Goal: Task Accomplishment & Management: Use online tool/utility

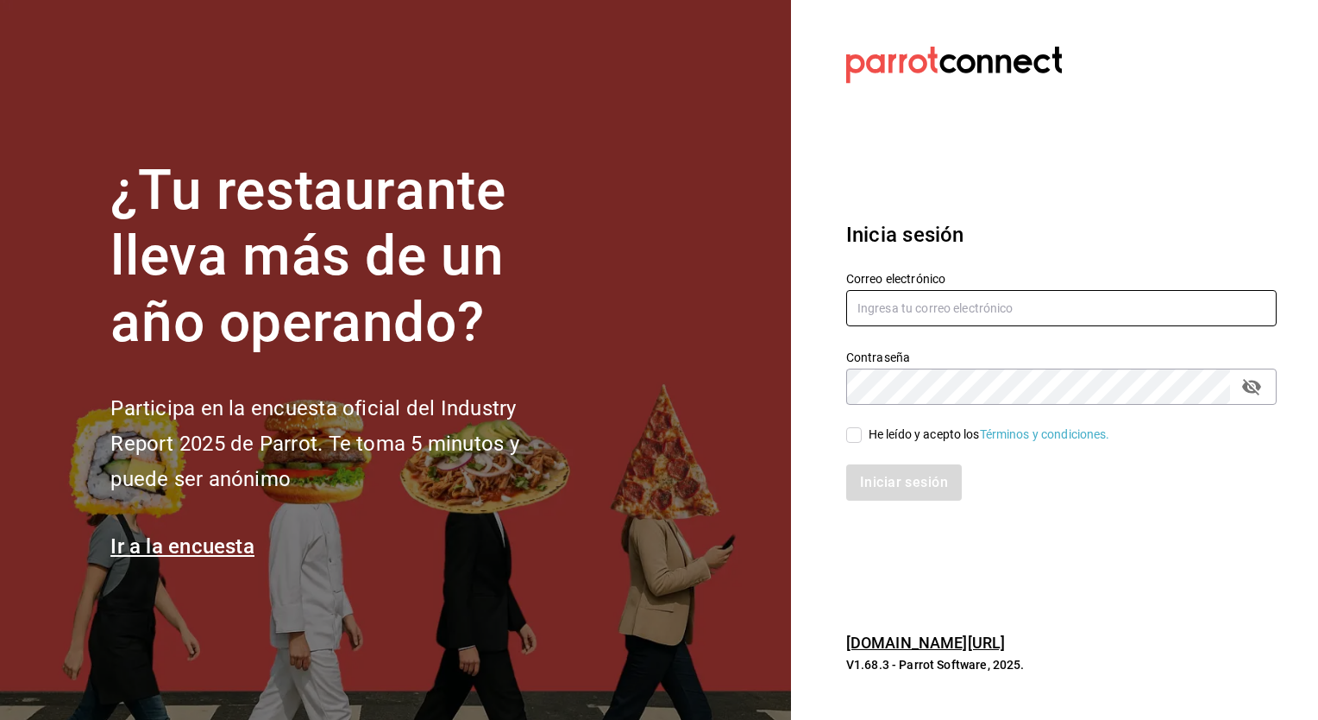
type input "[PERSON_NAME][EMAIL_ADDRESS][PERSON_NAME][DOMAIN_NAME]"
click at [881, 426] on div "He leído y acepto los Términos y condiciones." at bounding box center [990, 434] width 242 height 18
click at [862, 427] on input "He leído y acepto los Términos y condiciones." at bounding box center [854, 435] width 16 height 16
checkbox input "true"
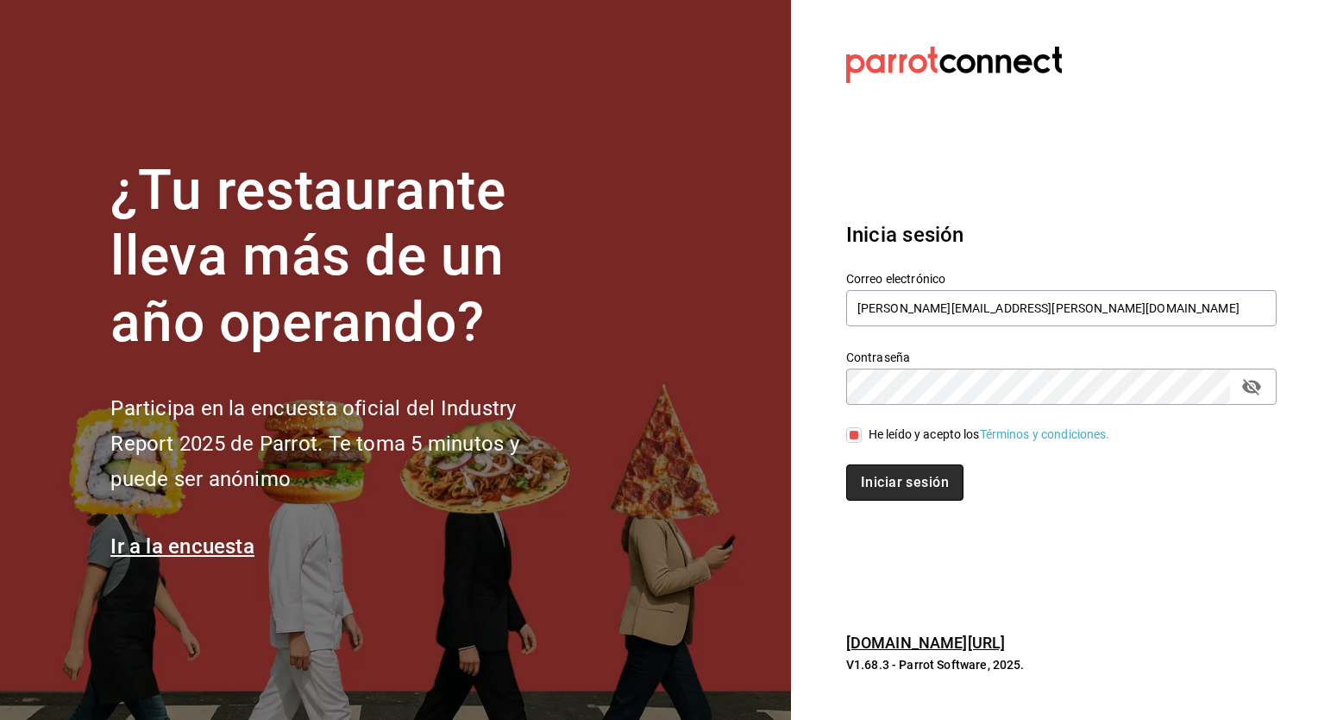
click at [889, 490] on button "Iniciar sesión" at bounding box center [904, 482] width 117 height 36
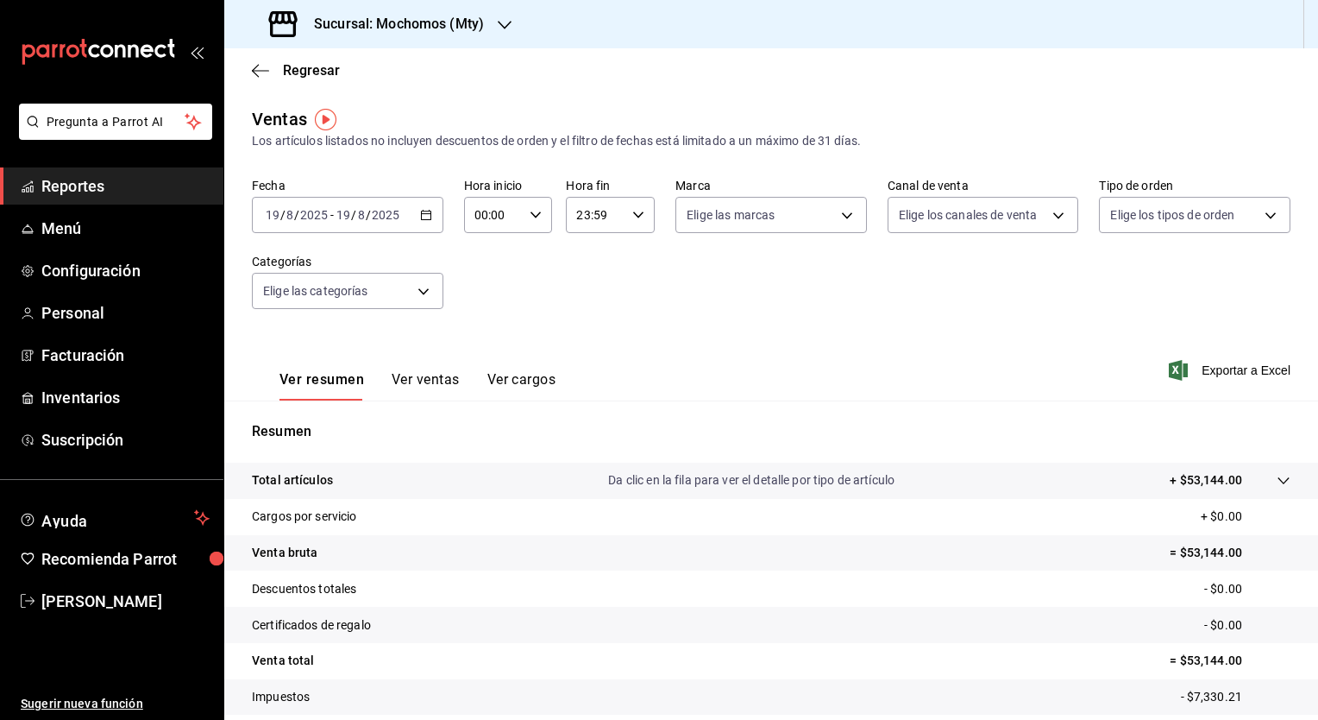
click at [280, 211] on span "/" at bounding box center [282, 215] width 5 height 14
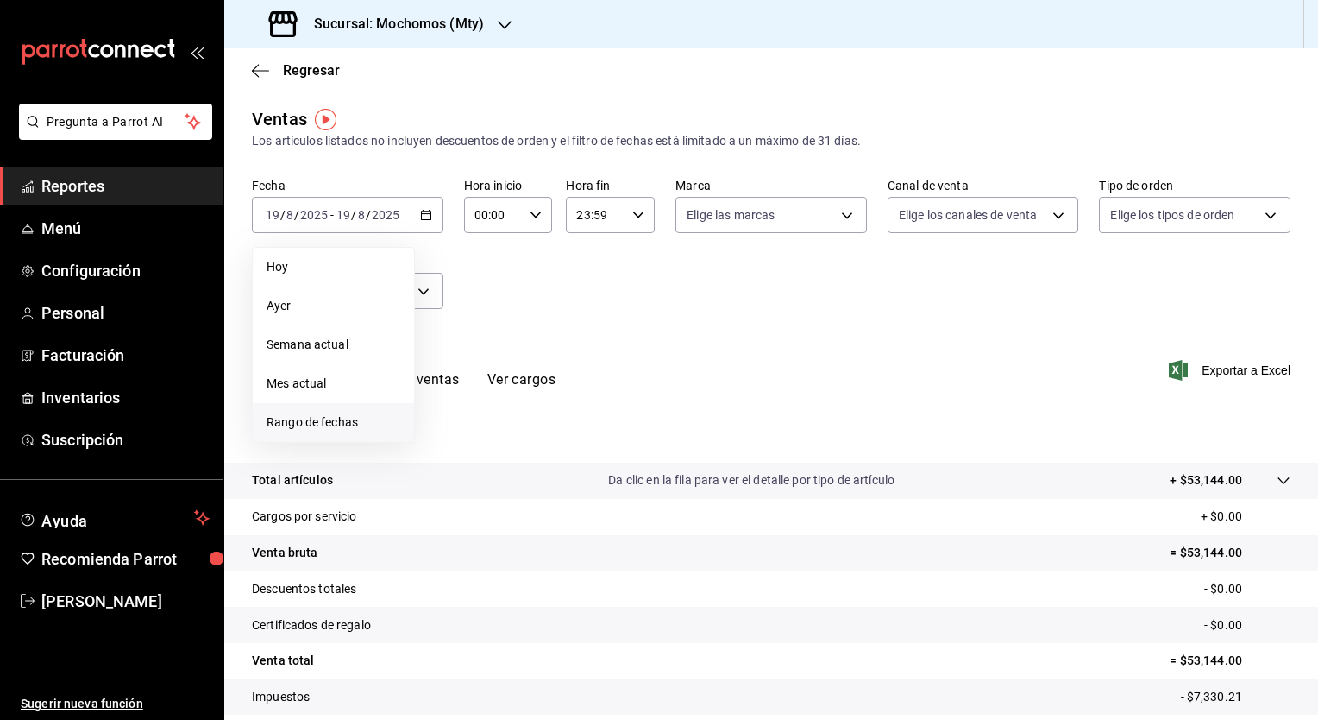
click at [357, 423] on span "Rango de fechas" at bounding box center [334, 422] width 134 height 18
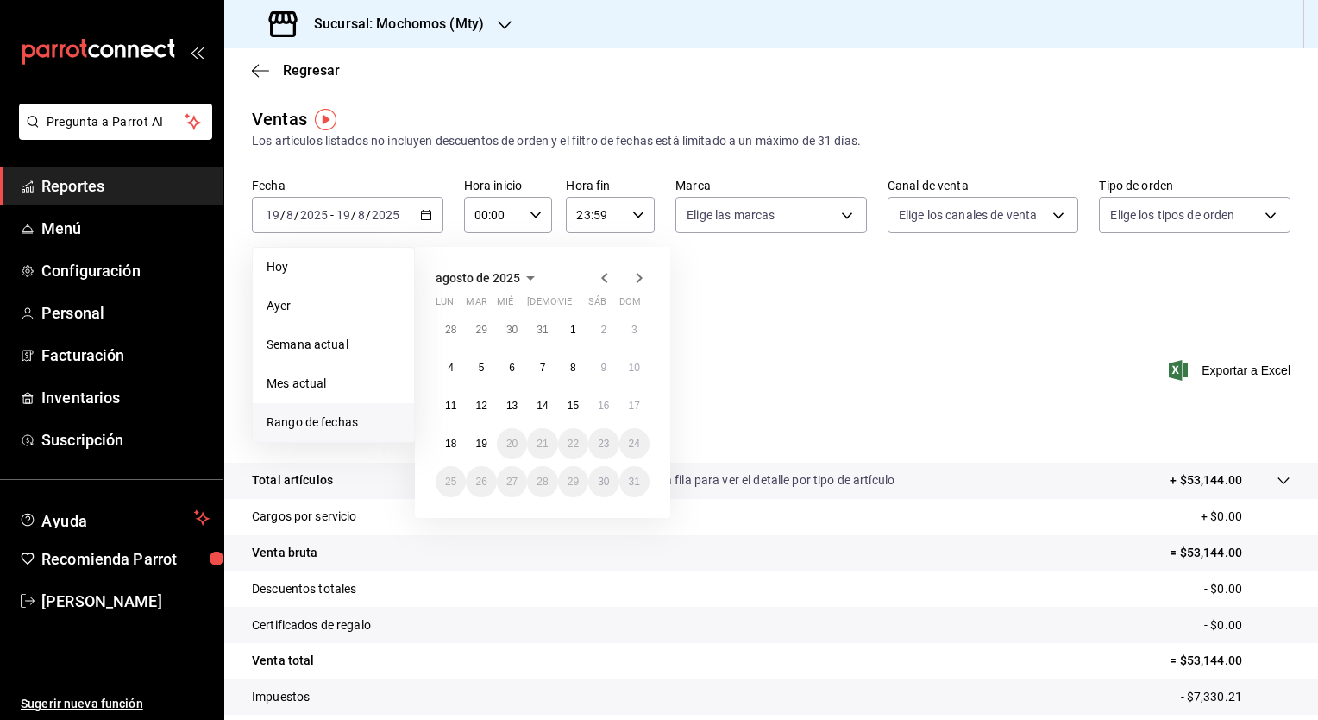
click at [606, 274] on icon "button" at bounding box center [604, 278] width 6 height 10
click at [639, 275] on icon "button" at bounding box center [640, 278] width 6 height 10
click at [484, 333] on button "1" at bounding box center [481, 329] width 30 height 31
click at [395, 18] on h3 "Sucursal: Mochomos (Mty)" at bounding box center [392, 24] width 184 height 21
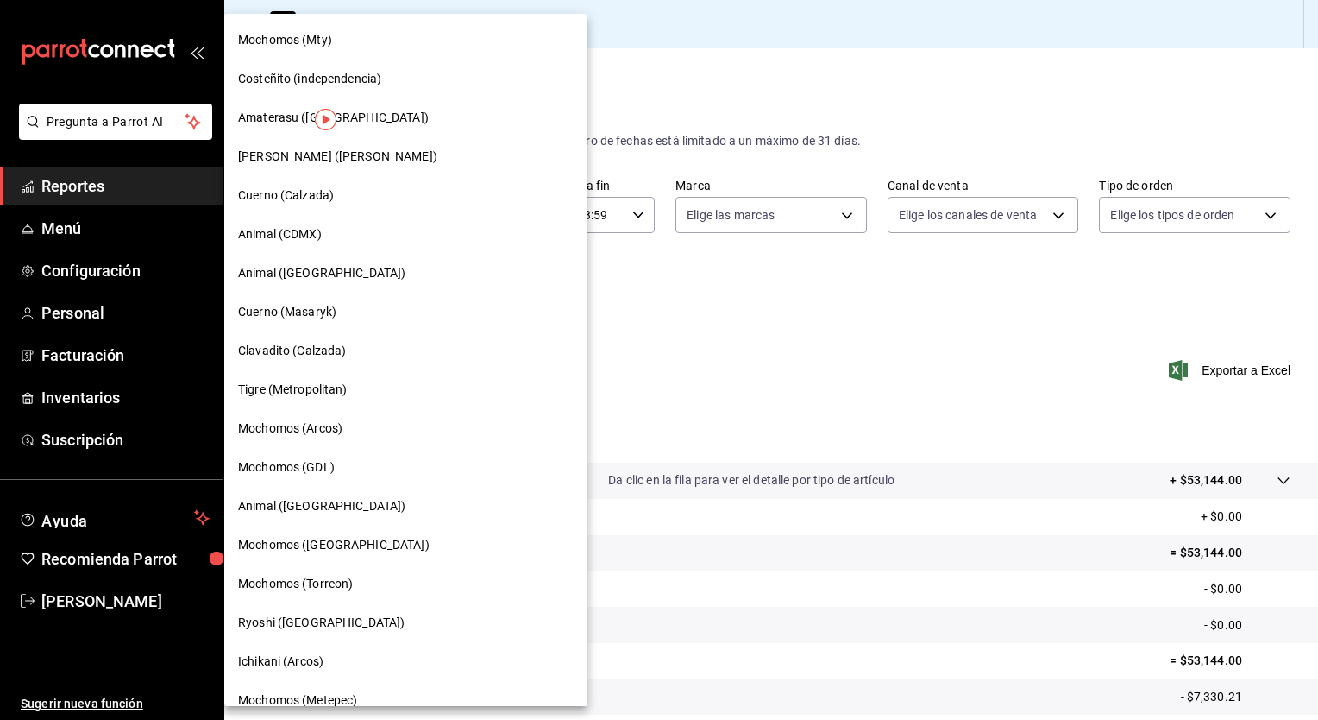
click at [352, 278] on div "Animal (St Regis)" at bounding box center [406, 273] width 336 height 18
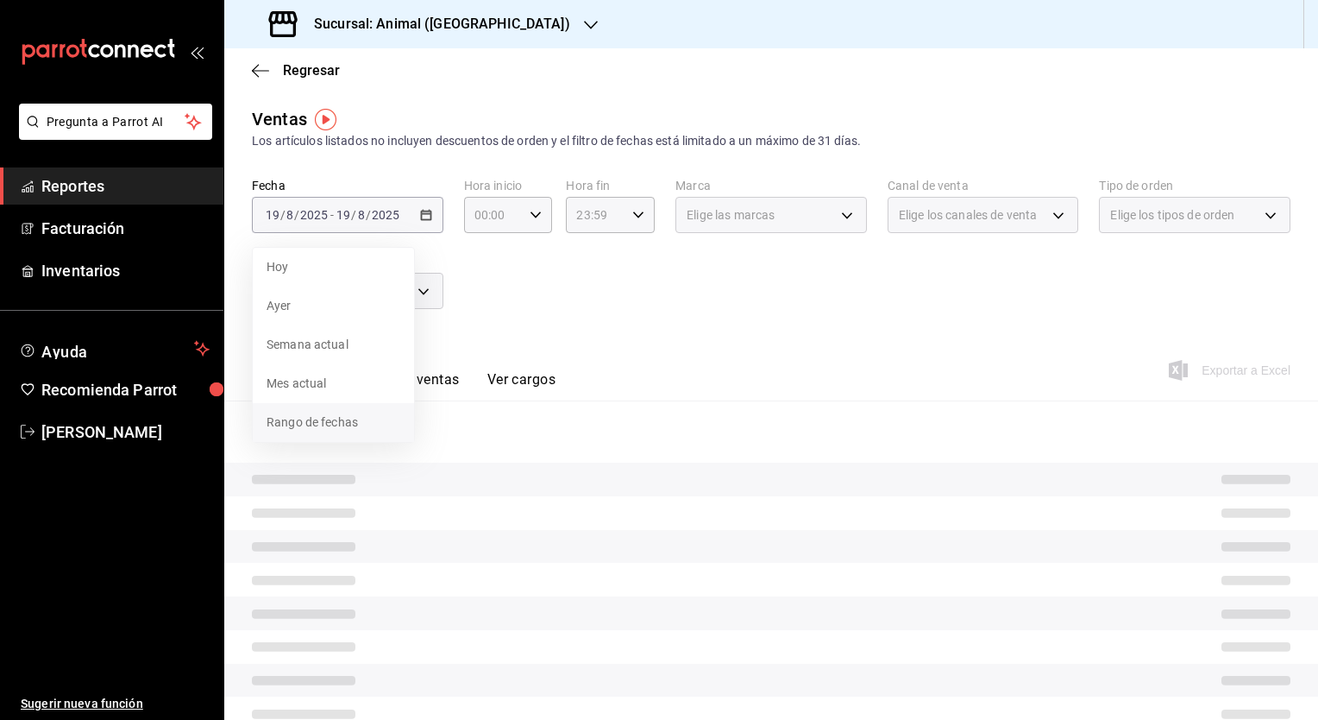
click at [292, 418] on span "Rango de fechas" at bounding box center [334, 422] width 134 height 18
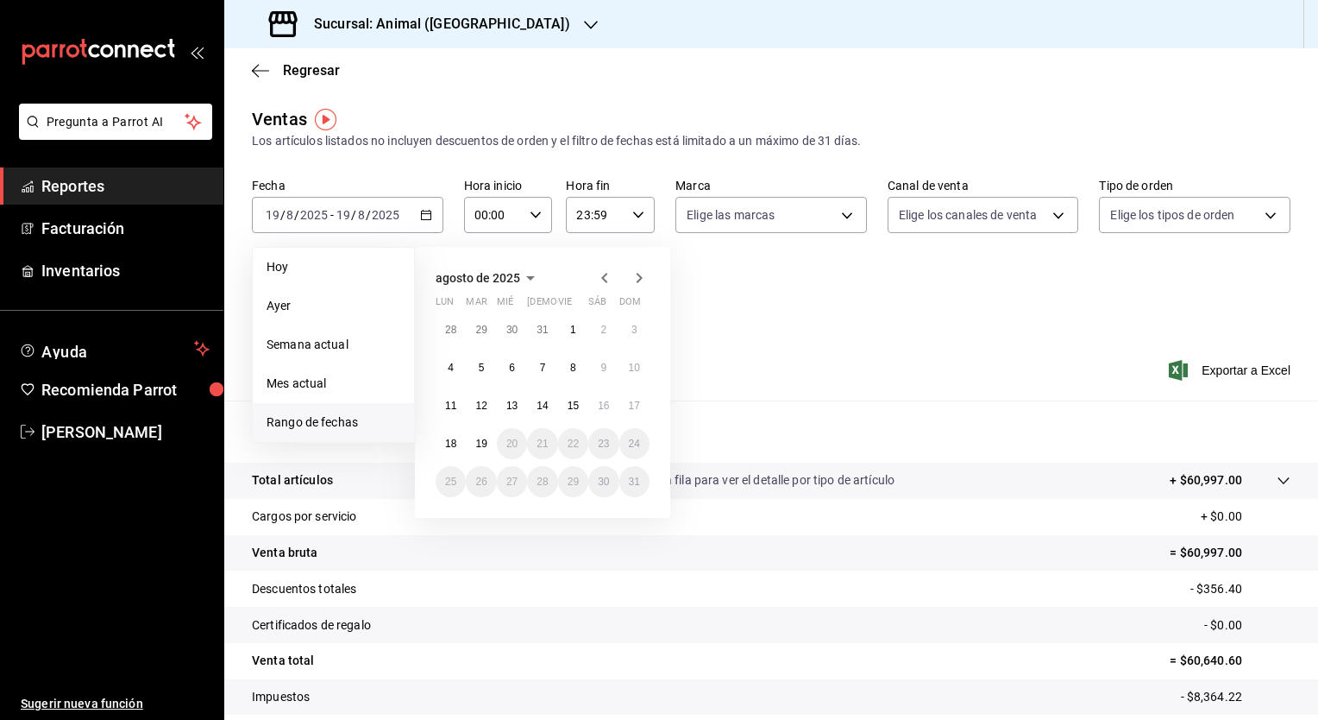
click at [600, 279] on icon "button" at bounding box center [604, 277] width 21 height 21
click at [487, 330] on button "1" at bounding box center [481, 329] width 30 height 31
click at [449, 373] on button "7" at bounding box center [451, 367] width 30 height 31
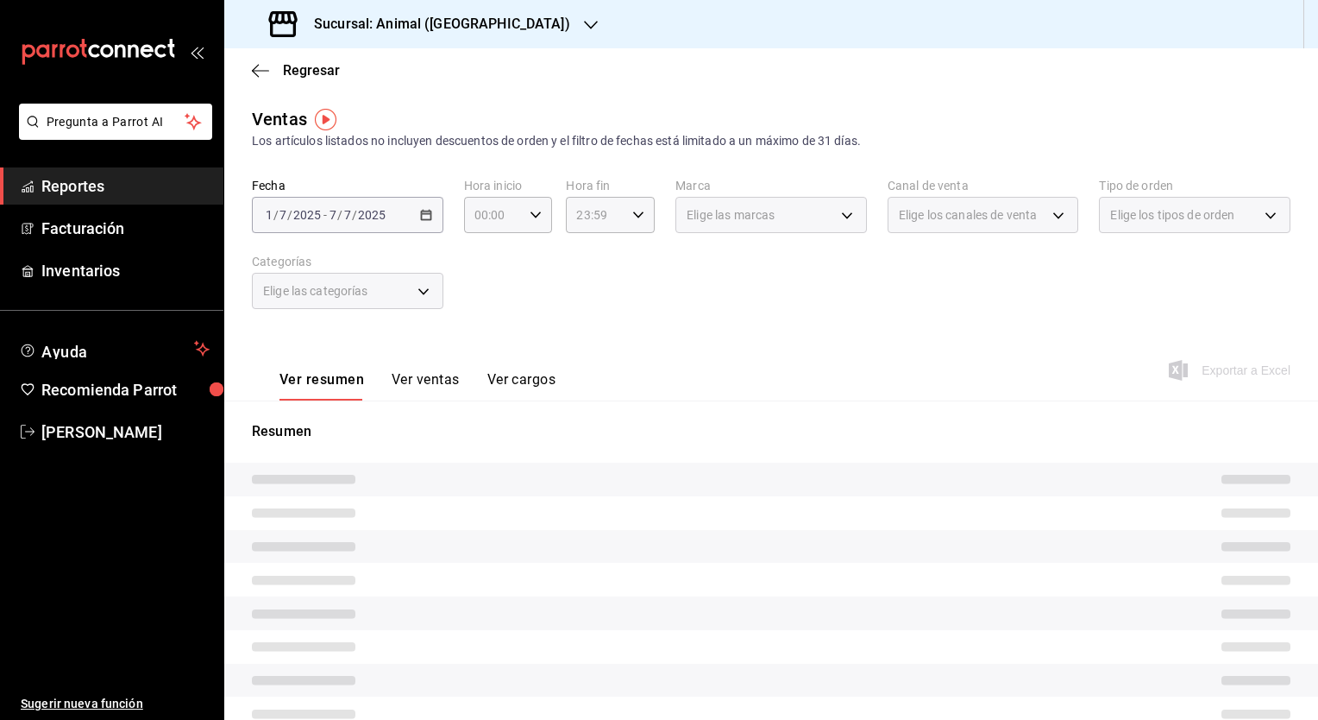
click at [414, 290] on div "Elige las categorías" at bounding box center [348, 291] width 192 height 36
click at [607, 298] on div "Fecha 2025-07-01 1 / 7 / 2025 - 2025-07-07 7 / 7 / 2025 Hora inicio 00:00 Hora …" at bounding box center [771, 254] width 1039 height 152
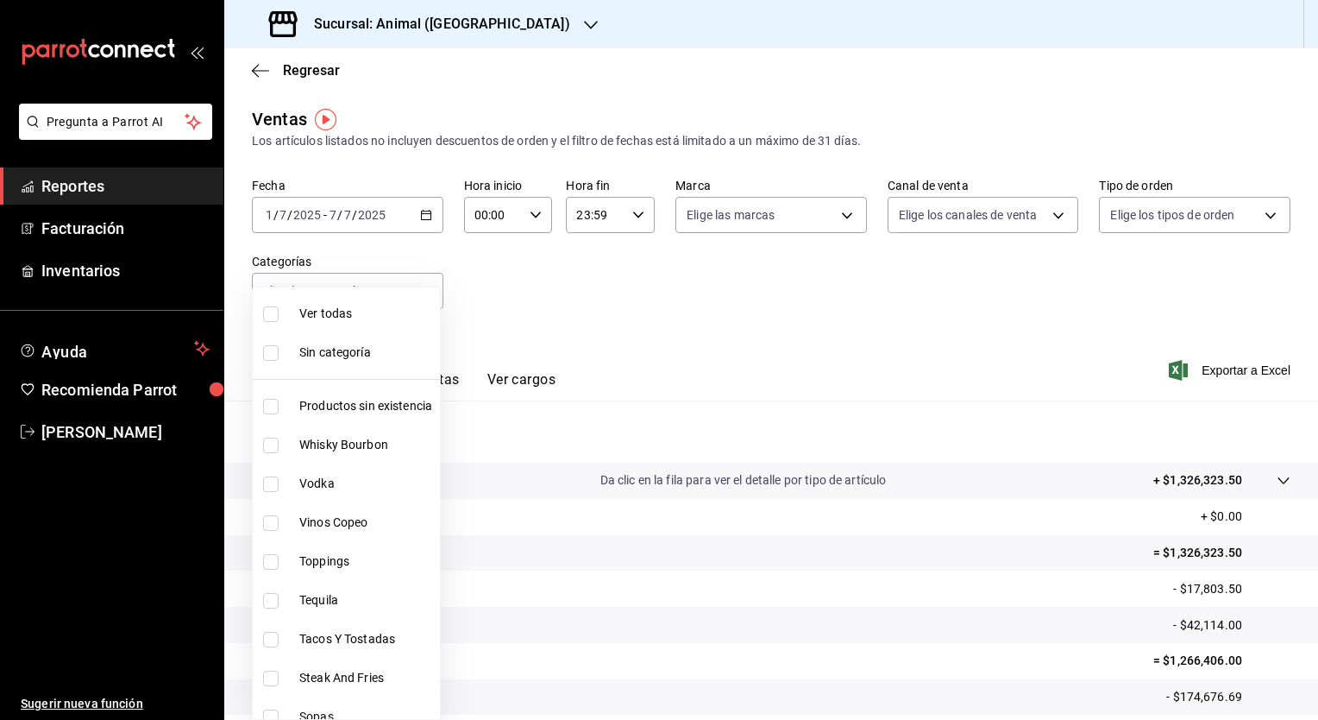
click at [404, 299] on body "Pregunta a Parrot AI Reportes Facturación Inventarios Ayuda Recomienda Parrot J…" at bounding box center [659, 360] width 1318 height 720
click at [626, 392] on div at bounding box center [659, 360] width 1318 height 720
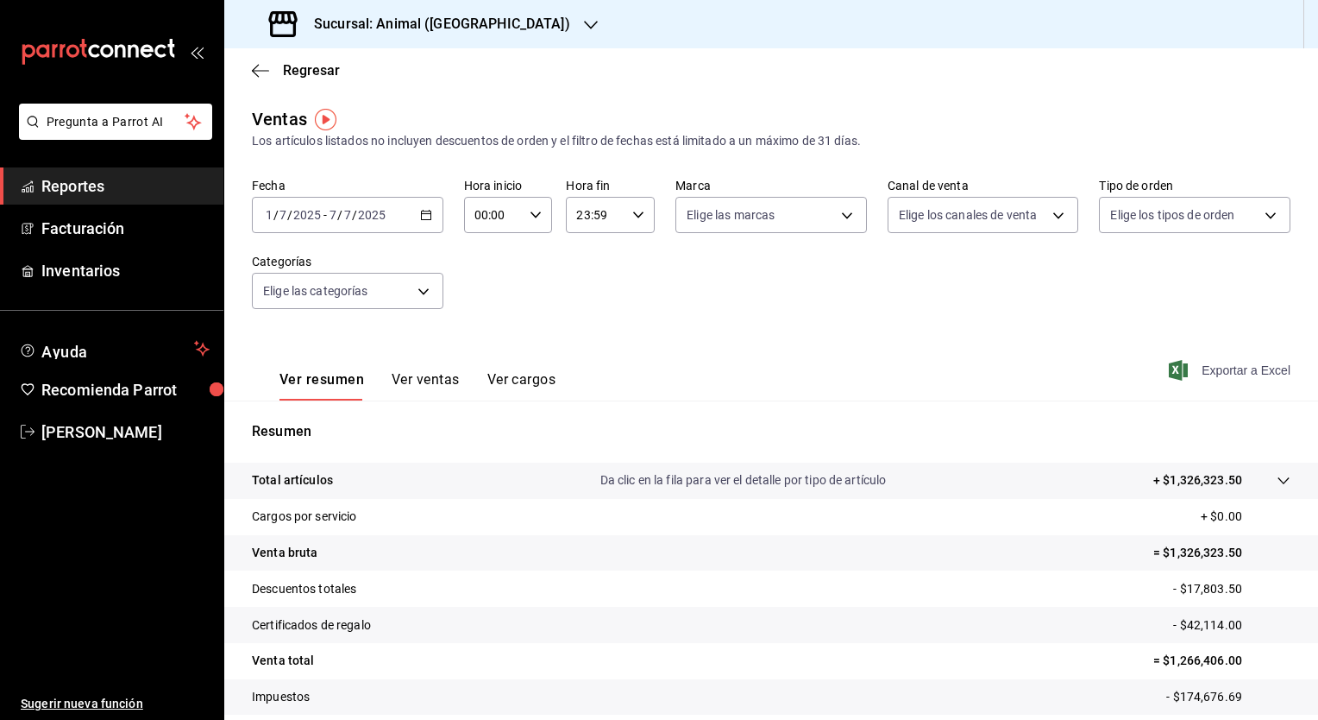
click at [1171, 363] on icon "button" at bounding box center [1178, 370] width 19 height 21
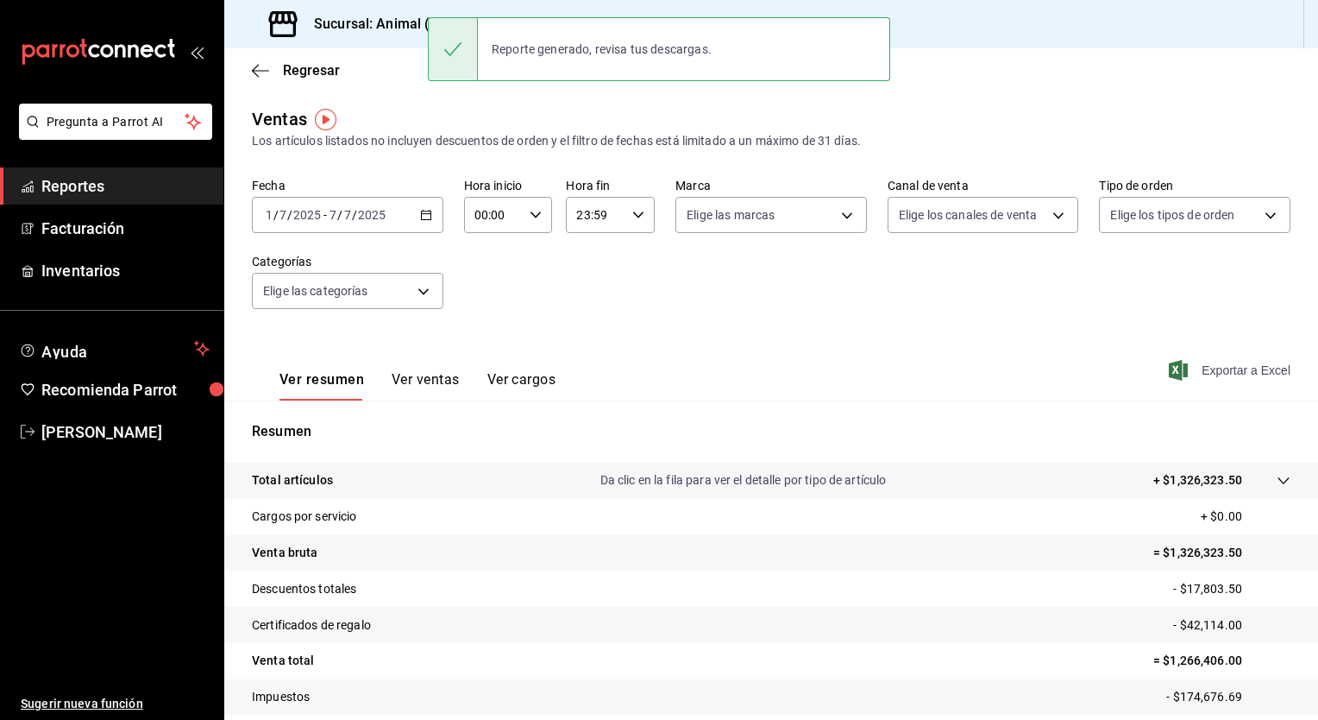
click at [623, 333] on div "Ver resumen Ver ventas Ver cargos Exportar a Excel" at bounding box center [771, 365] width 1094 height 71
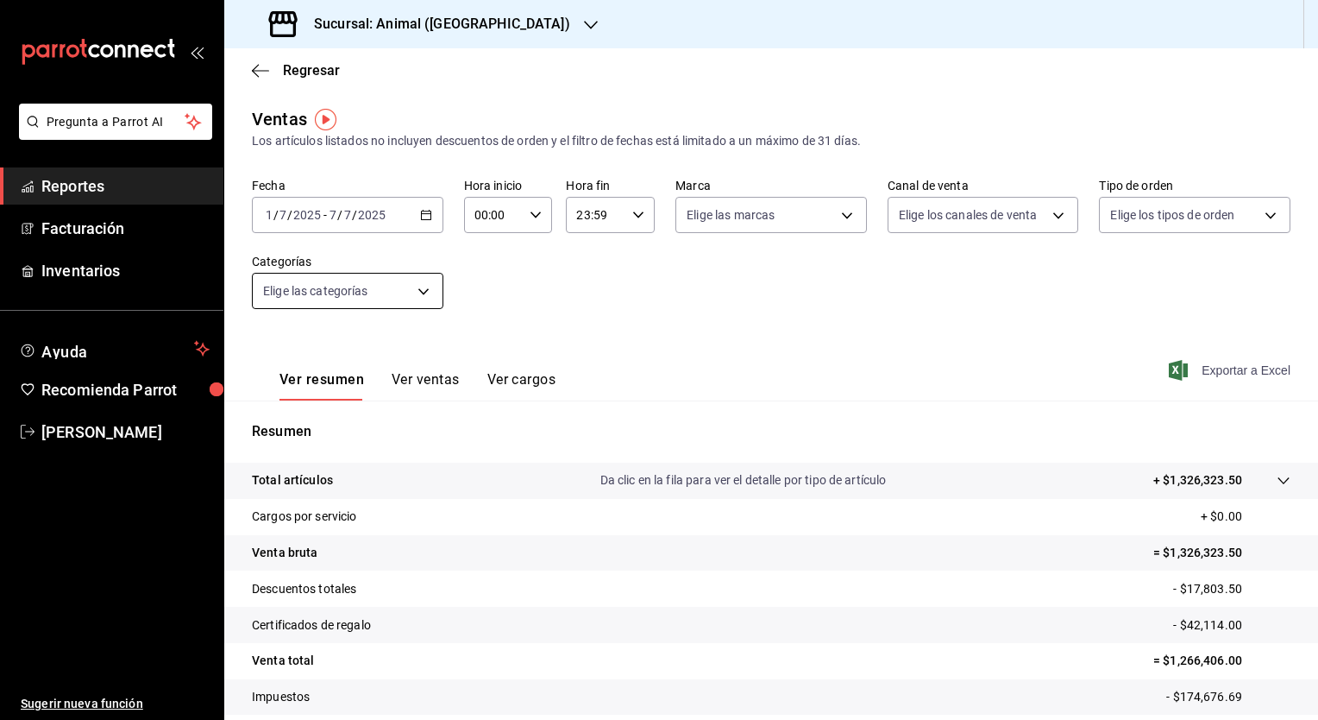
click at [380, 295] on body "Pregunta a Parrot AI Reportes Facturación Inventarios Ayuda Recomienda Parrot J…" at bounding box center [659, 360] width 1318 height 720
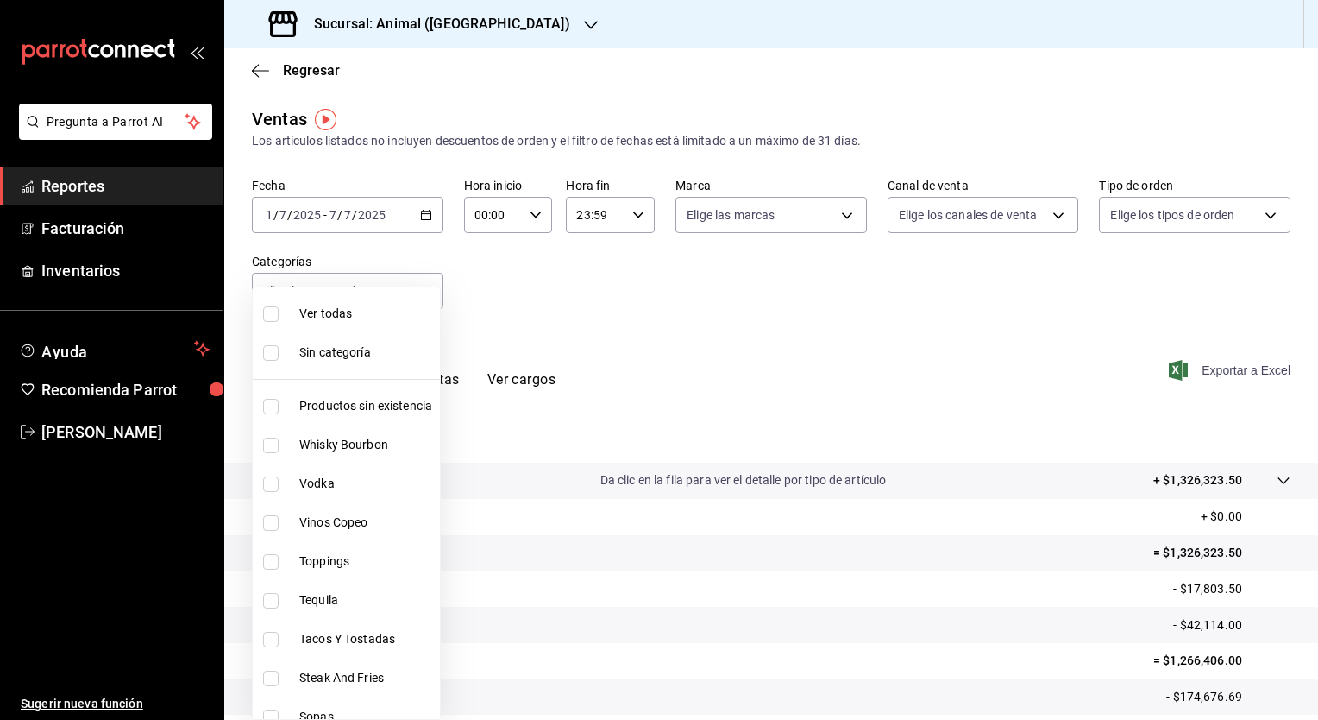
click at [545, 280] on div at bounding box center [659, 360] width 1318 height 720
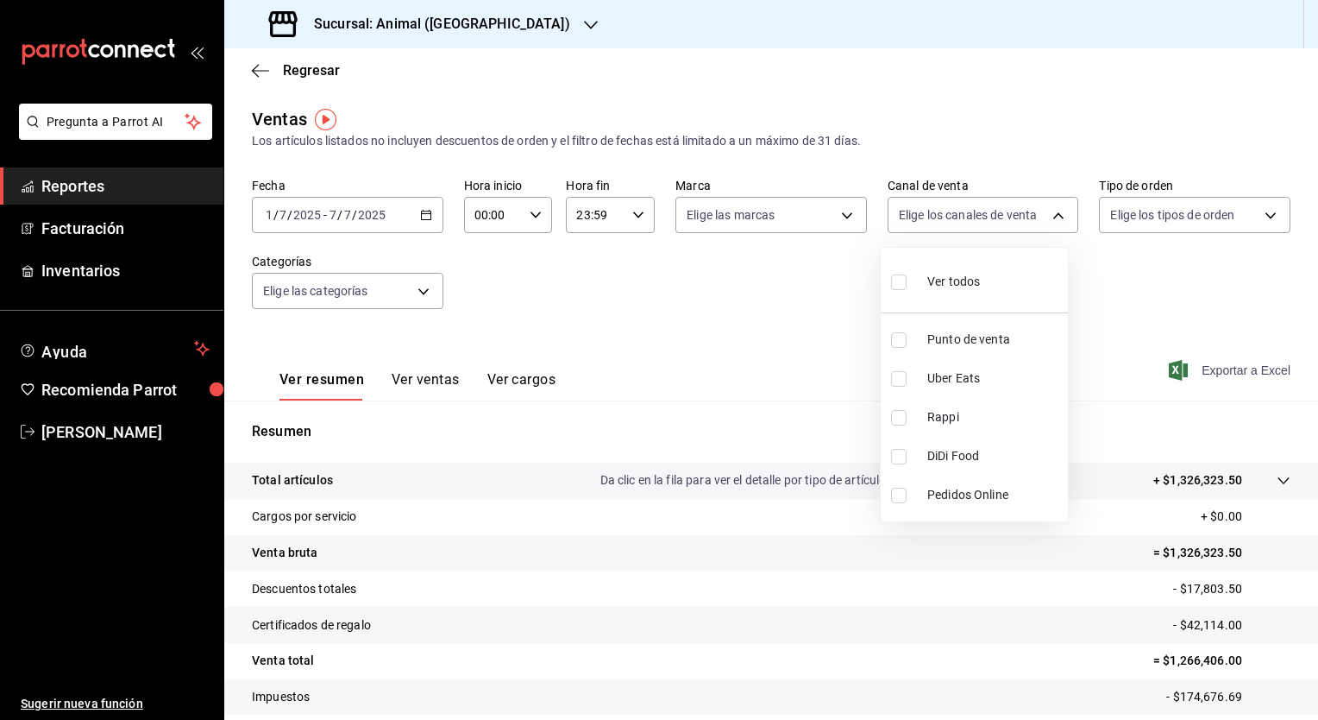
click at [1032, 231] on body "Pregunta a Parrot AI Reportes Facturación Inventarios Ayuda Recomienda Parrot J…" at bounding box center [659, 360] width 1318 height 720
click at [1032, 228] on div at bounding box center [659, 360] width 1318 height 720
click at [1172, 218] on body "Pregunta a Parrot AI Reportes Facturación Inventarios Ayuda Recomienda Parrot J…" at bounding box center [659, 360] width 1318 height 720
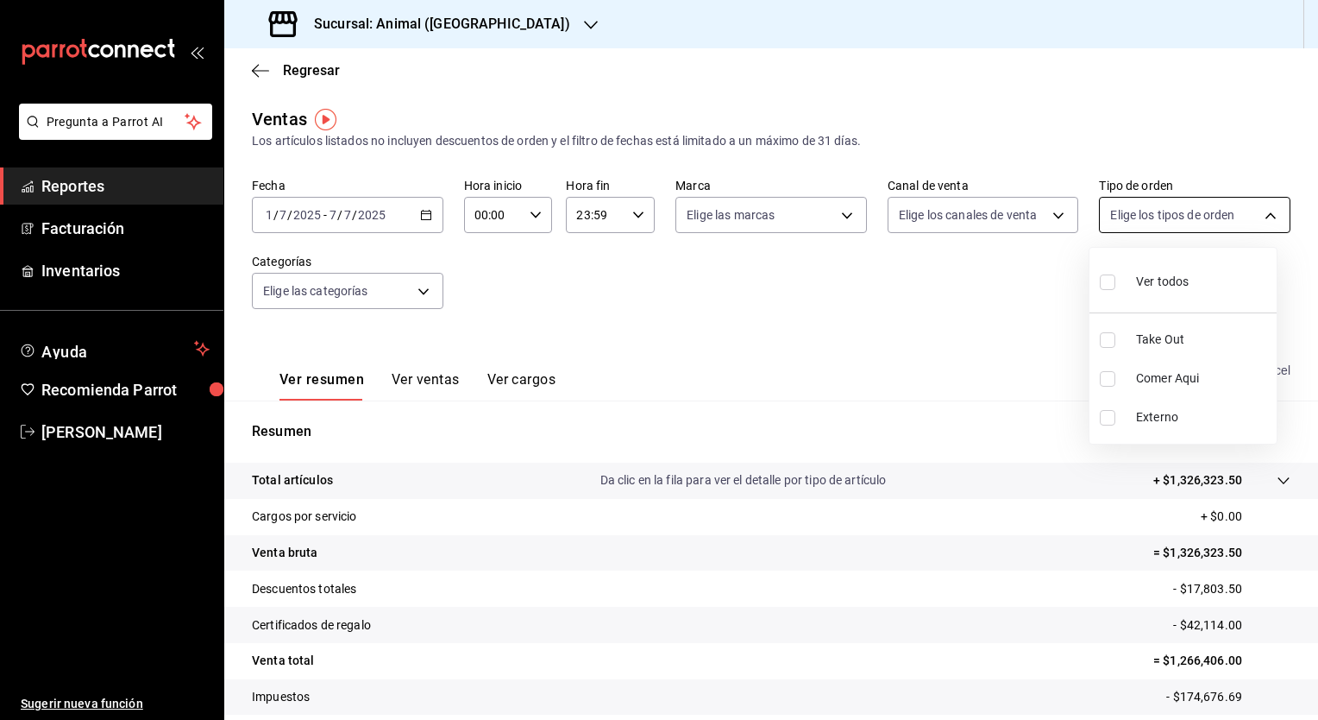
click at [1172, 218] on div at bounding box center [659, 360] width 1318 height 720
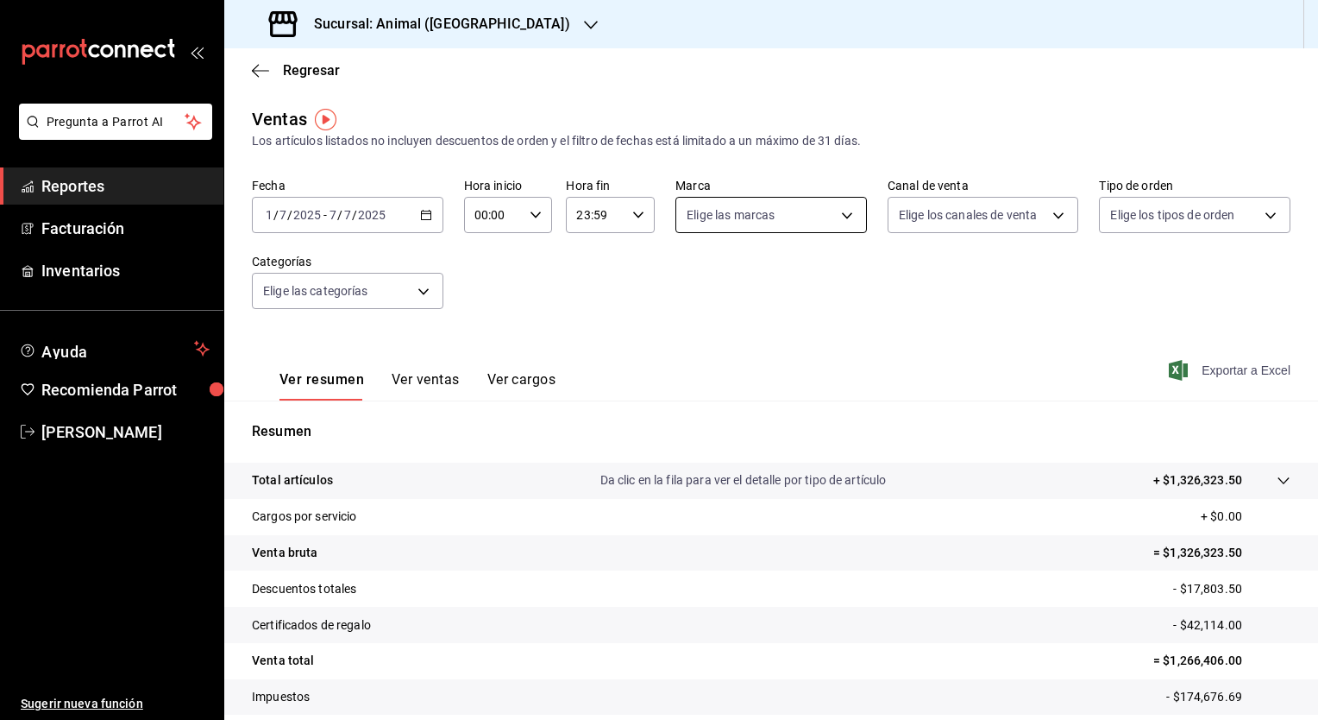
click at [820, 208] on body "Pregunta a Parrot AI Reportes Facturación Inventarios Ayuda Recomienda Parrot J…" at bounding box center [659, 360] width 1318 height 720
click at [820, 208] on div at bounding box center [659, 360] width 1318 height 720
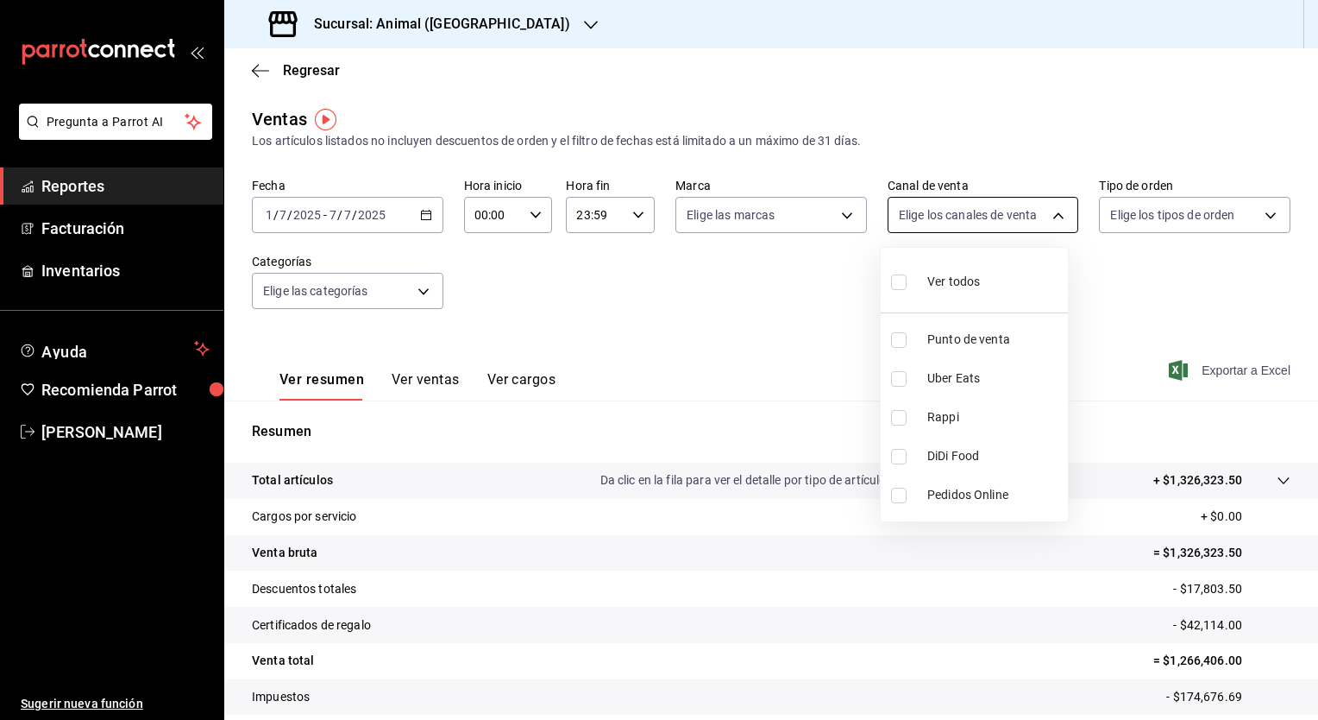
click at [997, 219] on body "Pregunta a Parrot AI Reportes Facturación Inventarios Ayuda Recomienda Parrot J…" at bounding box center [659, 360] width 1318 height 720
click at [997, 219] on div at bounding box center [659, 360] width 1318 height 720
click at [586, 322] on div "Fecha 2025-07-01 1 / 7 / 2025 - 2025-07-07 7 / 7 / 2025 Hora inicio 00:00 Hora …" at bounding box center [771, 254] width 1039 height 152
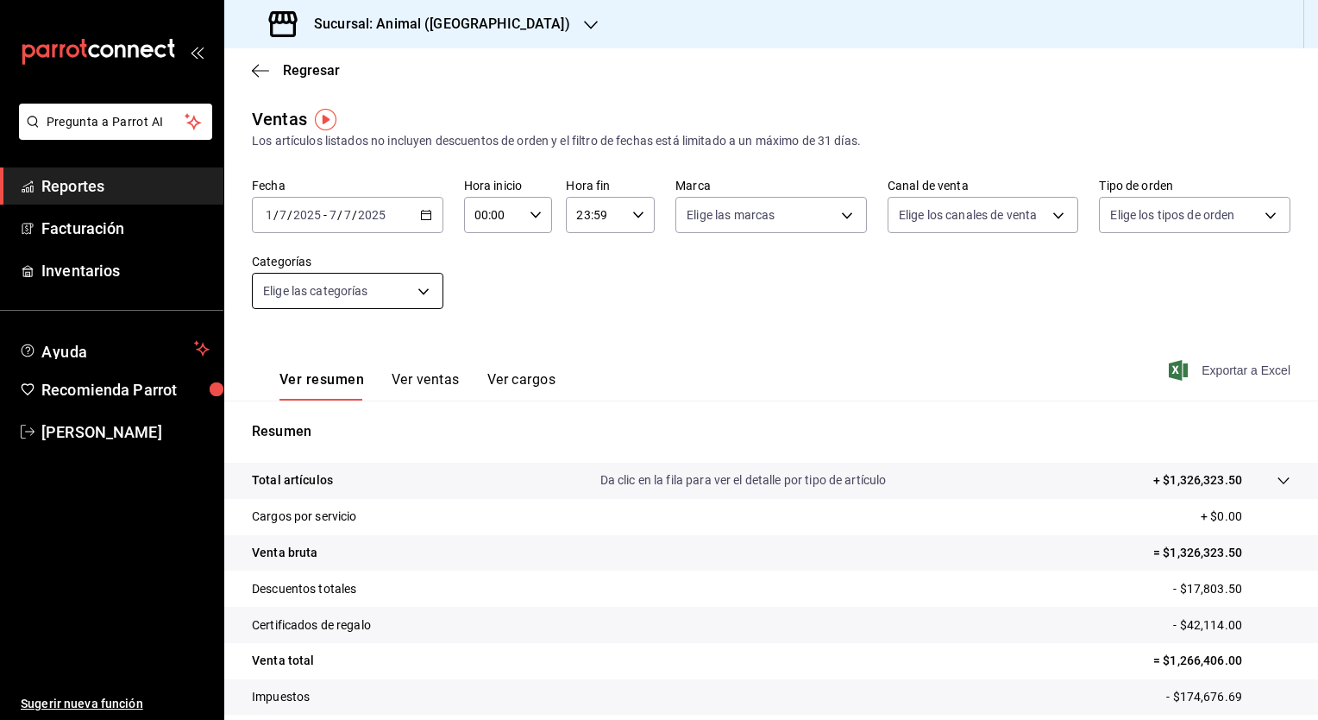
click at [299, 290] on body "Pregunta a Parrot AI Reportes Facturación Inventarios Ayuda Recomienda Parrot J…" at bounding box center [659, 360] width 1318 height 720
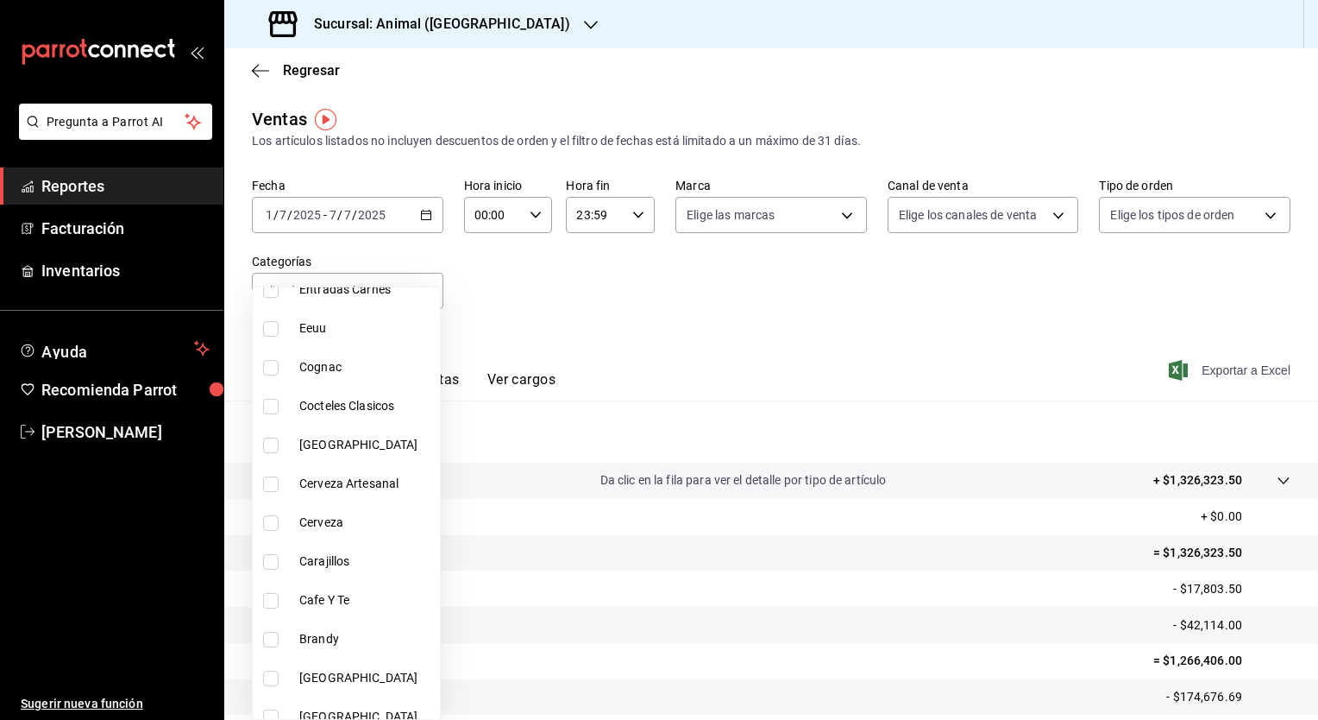
scroll to position [1608, 0]
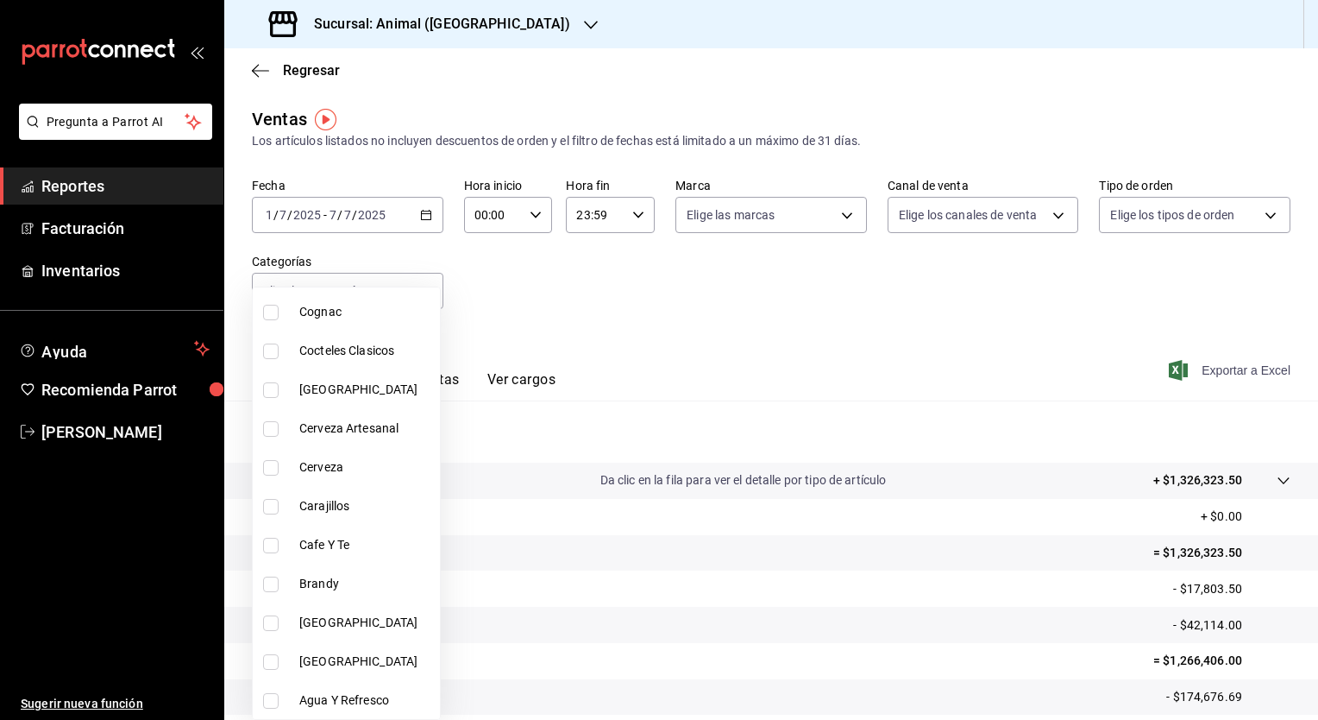
click at [770, 355] on div at bounding box center [659, 360] width 1318 height 720
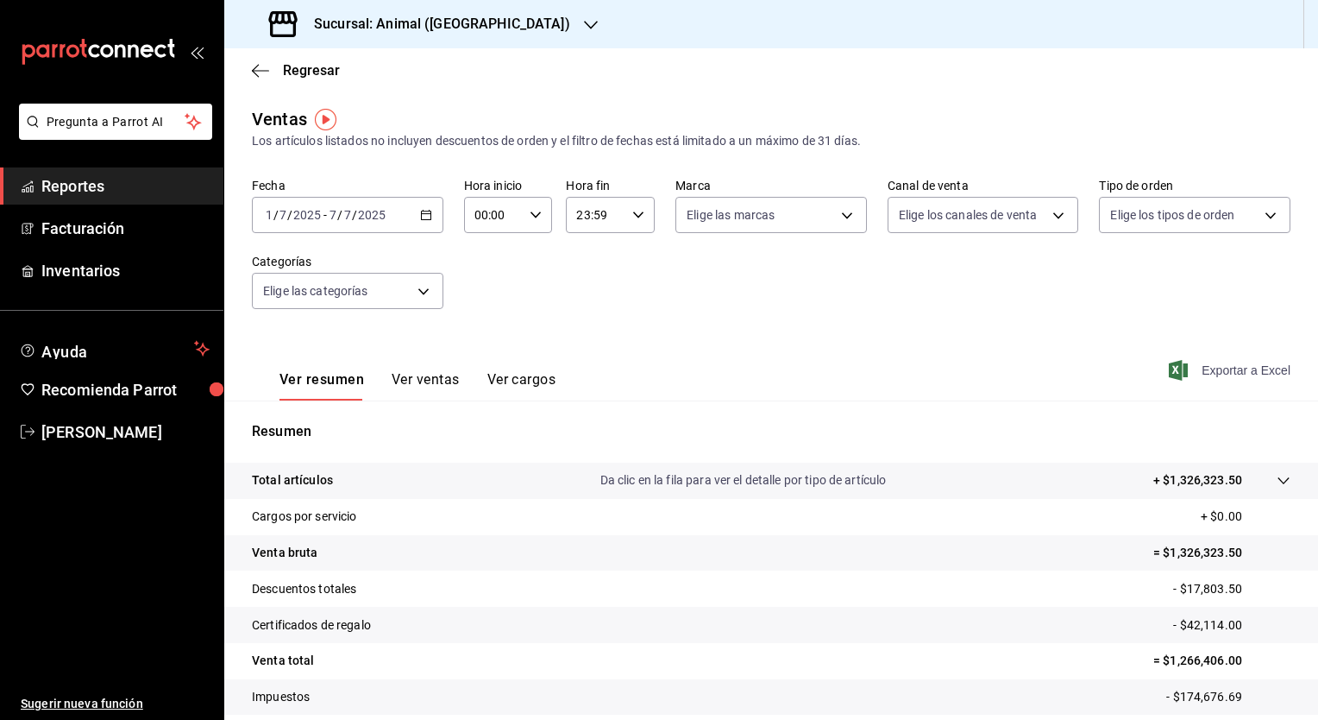
click at [723, 421] on p "Resumen" at bounding box center [771, 431] width 1039 height 21
click at [460, 91] on div "Regresar" at bounding box center [771, 70] width 1094 height 44
click at [296, 74] on span "Regresar" at bounding box center [311, 70] width 57 height 16
